Goal: Check status

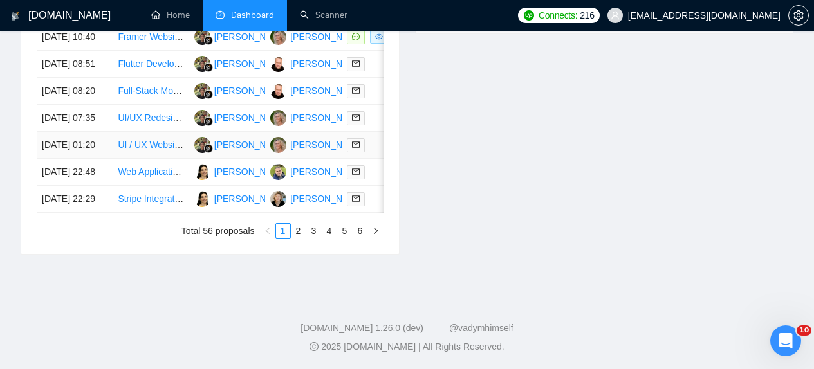
scroll to position [736, 0]
click at [299, 238] on link "2" at bounding box center [298, 231] width 14 height 14
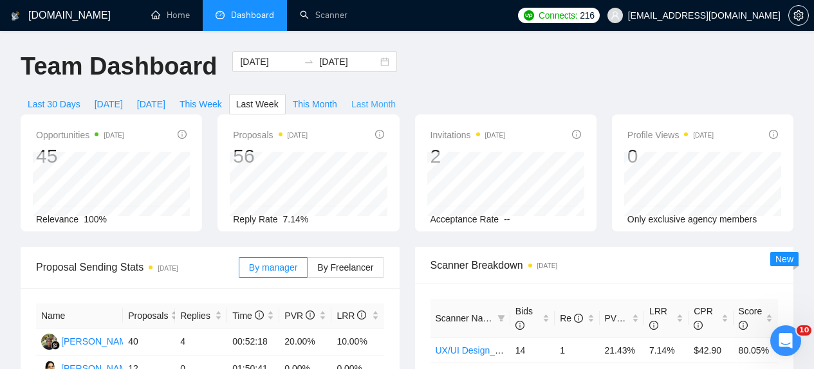
click at [380, 105] on span "Last Month" at bounding box center [373, 104] width 44 height 14
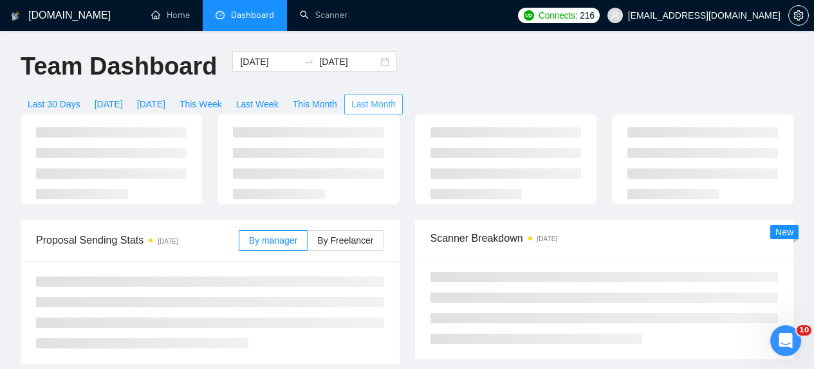
type input "[DATE]"
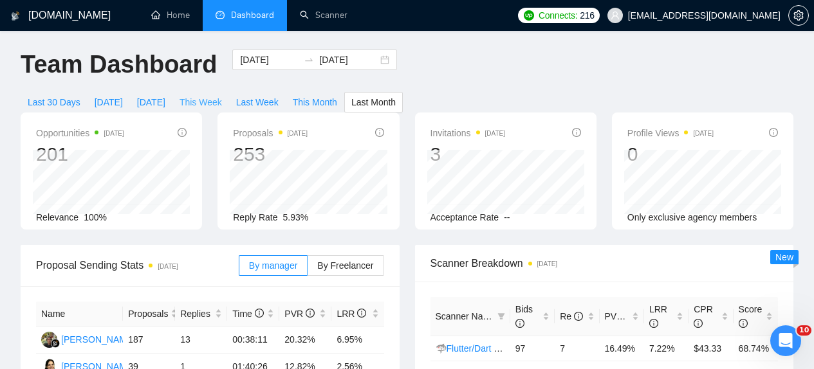
scroll to position [3, 0]
click at [272, 102] on span "Last Week" at bounding box center [257, 102] width 42 height 14
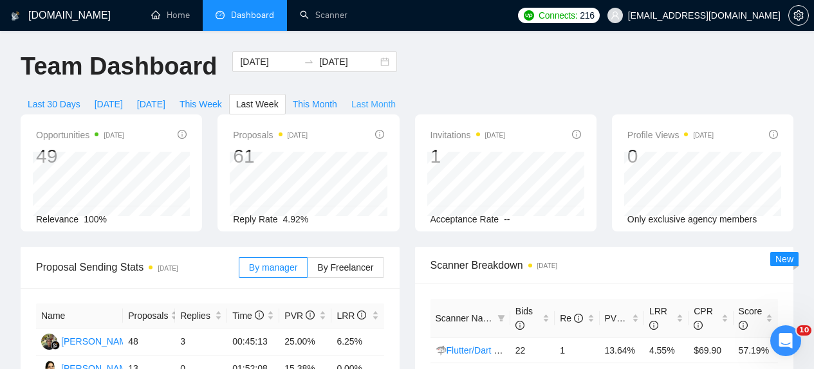
click at [376, 103] on span "Last Month" at bounding box center [373, 104] width 44 height 14
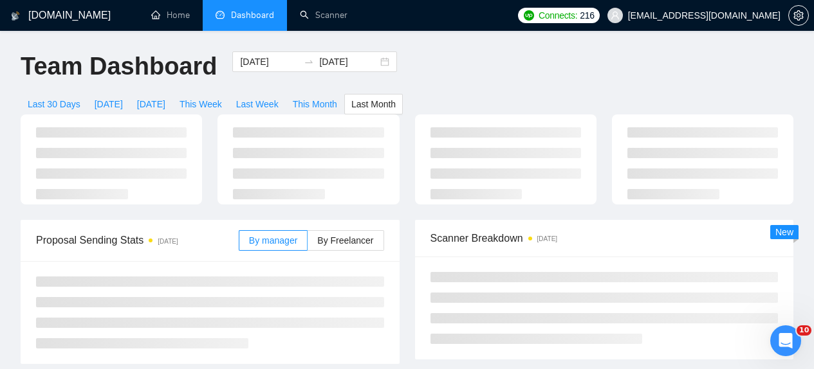
type input "[DATE]"
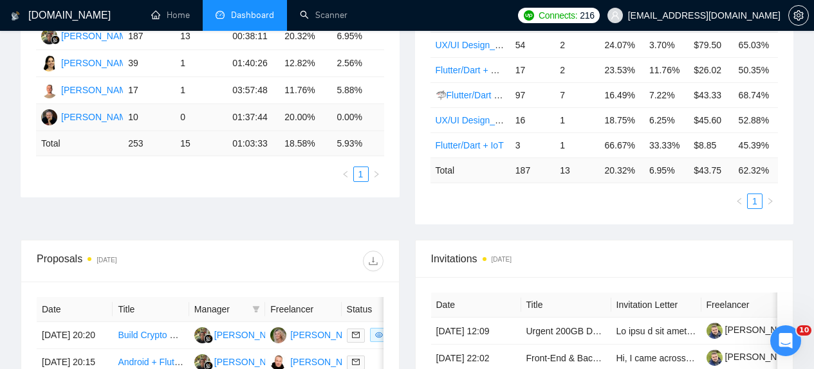
scroll to position [237, 0]
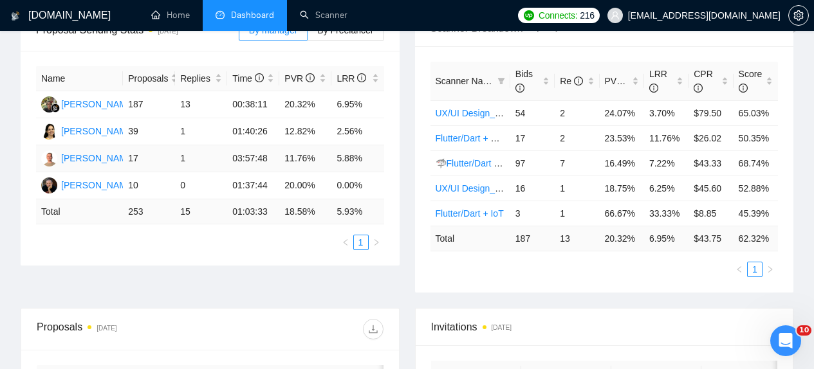
click at [134, 172] on td "17" at bounding box center [149, 158] width 52 height 27
click at [71, 266] on div "Name Proposals Replies Time PVR LRR [PERSON_NAME] Gde Widya Adi K 187 13 00:38:…" at bounding box center [210, 158] width 379 height 215
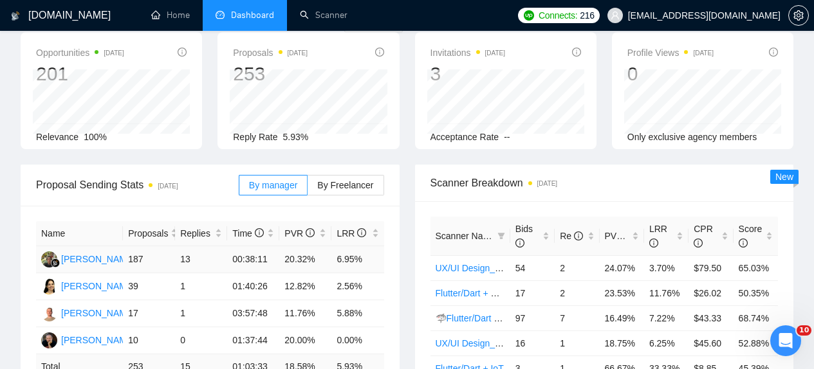
scroll to position [81, 0]
